Goal: Find specific fact: Find contact information

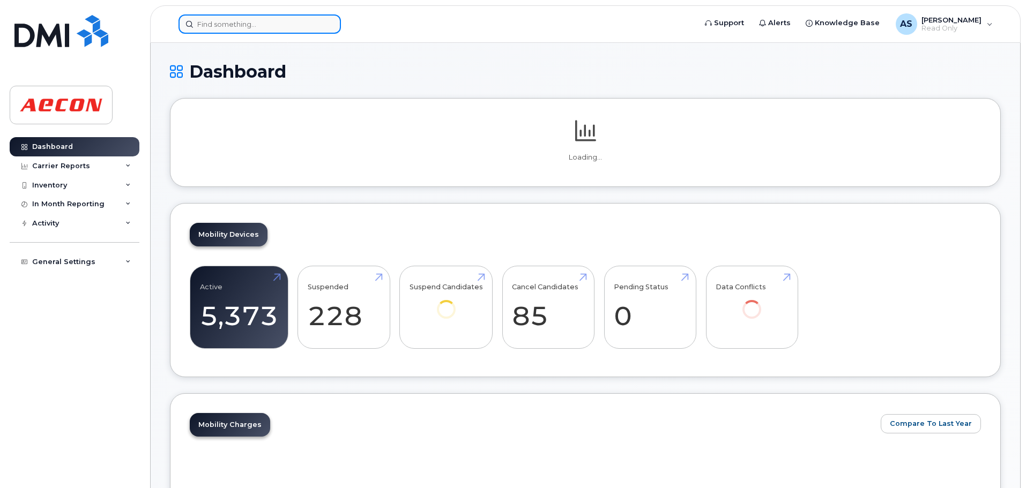
click at [277, 21] on input at bounding box center [259, 23] width 162 height 19
click at [276, 21] on input at bounding box center [259, 23] width 162 height 19
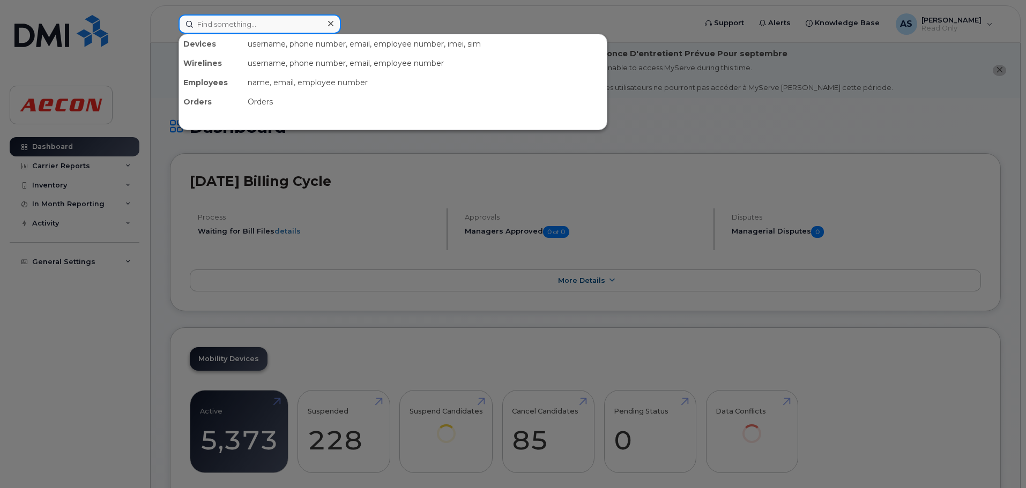
click at [260, 20] on input at bounding box center [259, 23] width 162 height 19
type input "[PERSON_NAME]"
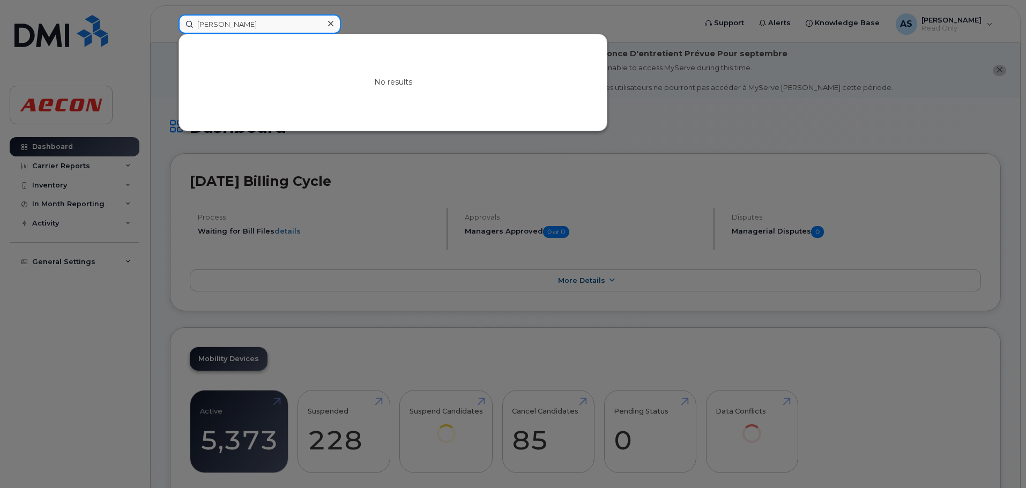
drag, startPoint x: 262, startPoint y: 22, endPoint x: 109, endPoint y: 20, distance: 152.2
click at [170, 22] on div "[PERSON_NAME] No results" at bounding box center [433, 23] width 527 height 19
click at [246, 21] on input at bounding box center [259, 23] width 162 height 19
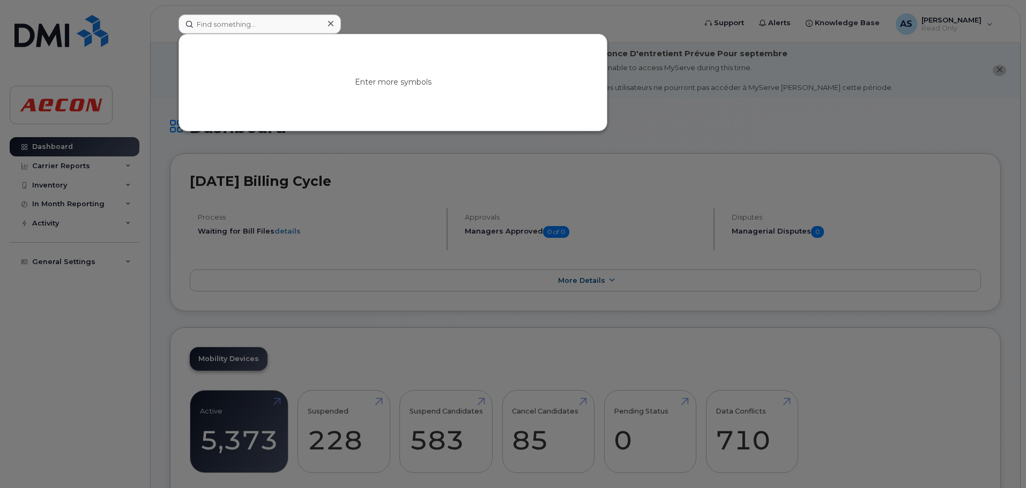
click at [488, 3] on div at bounding box center [513, 244] width 1026 height 488
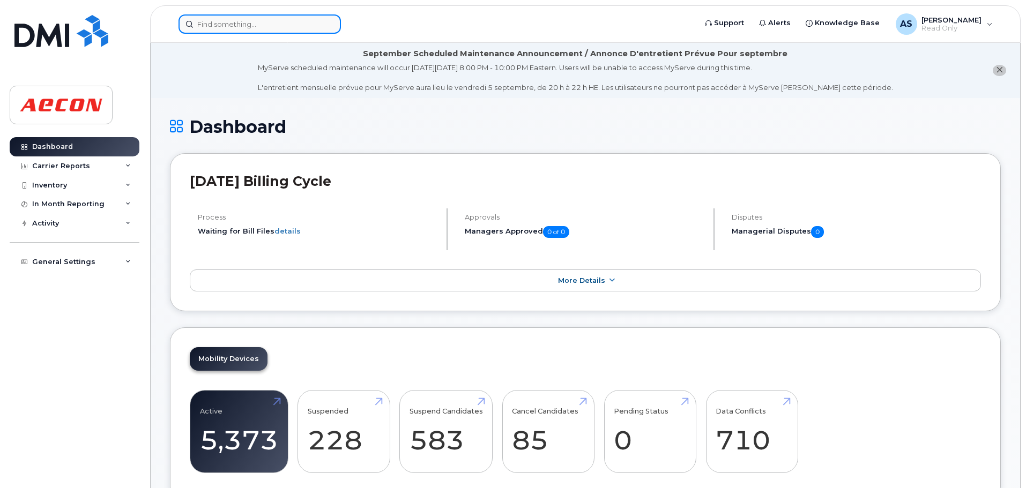
click at [225, 26] on input at bounding box center [259, 23] width 162 height 19
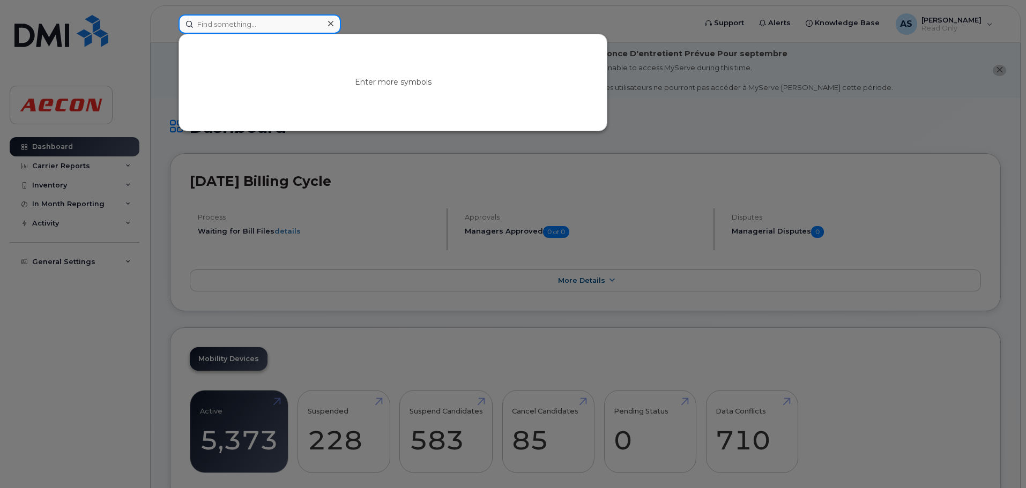
click at [225, 26] on input at bounding box center [259, 23] width 162 height 19
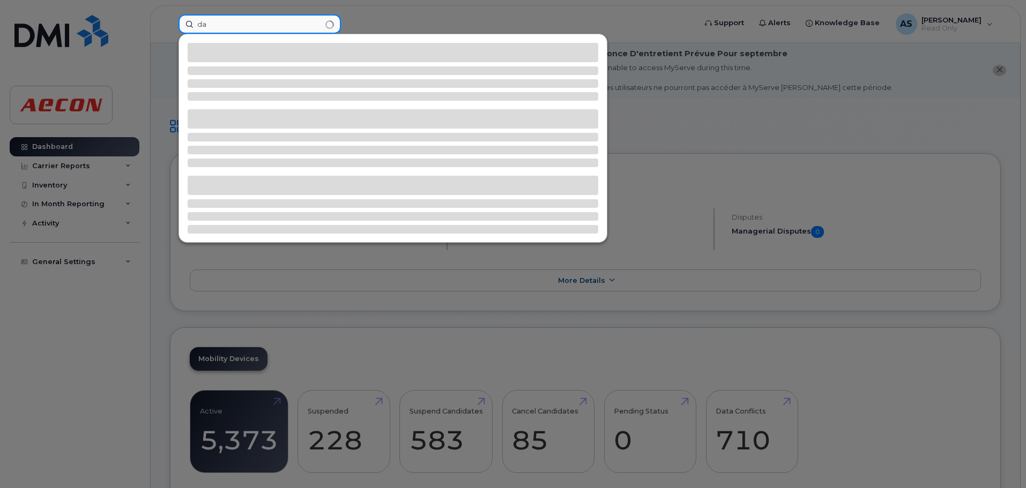
type input "d"
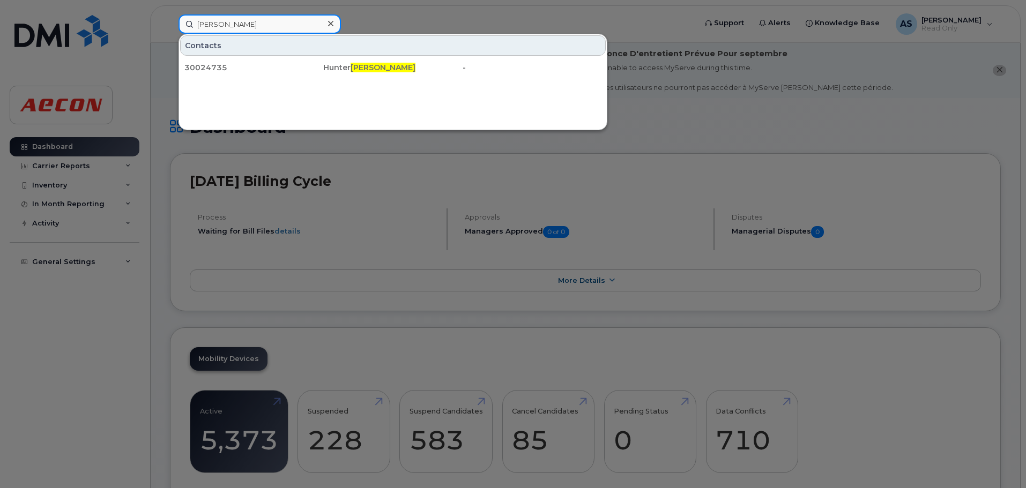
type input "[PERSON_NAME]"
